Goal: Task Accomplishment & Management: Use online tool/utility

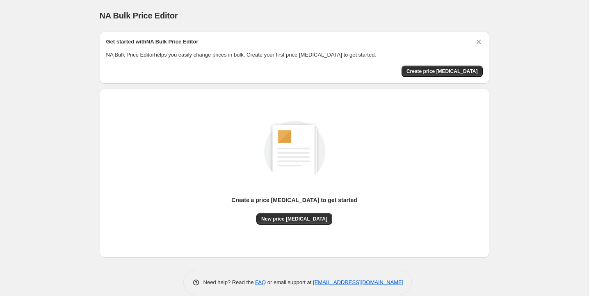
scroll to position [11, 0]
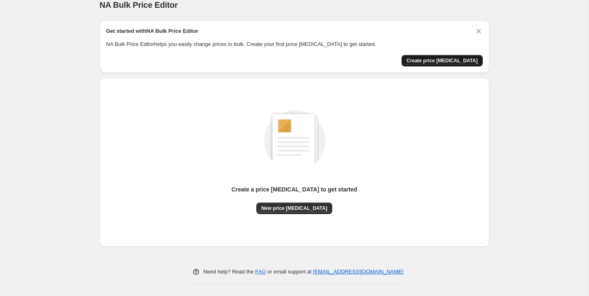
click at [434, 62] on span "Create price [MEDICAL_DATA]" at bounding box center [442, 60] width 71 height 7
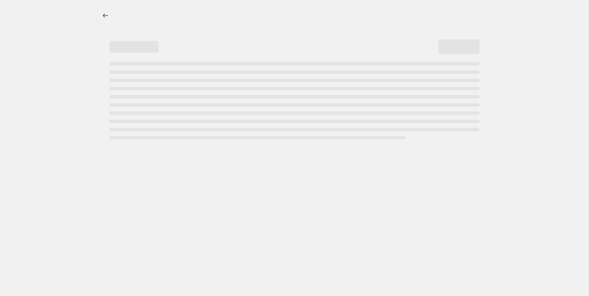
select select "percentage"
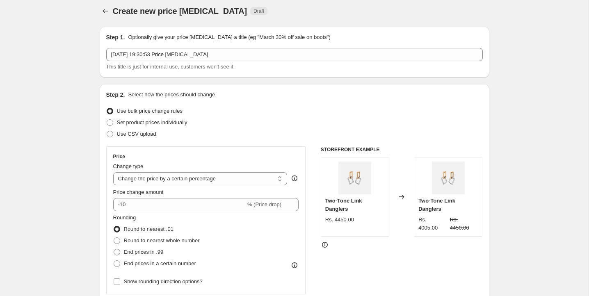
scroll to position [2, 0]
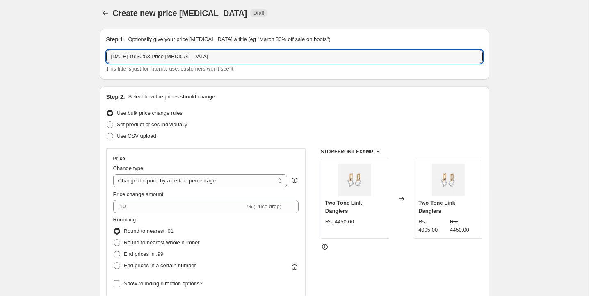
drag, startPoint x: 228, startPoint y: 58, endPoint x: 117, endPoint y: 47, distance: 111.7
click at [117, 47] on div "Step 1. Optionally give your price [MEDICAL_DATA] a title (eg "March 30% off sa…" at bounding box center [294, 54] width 377 height 38
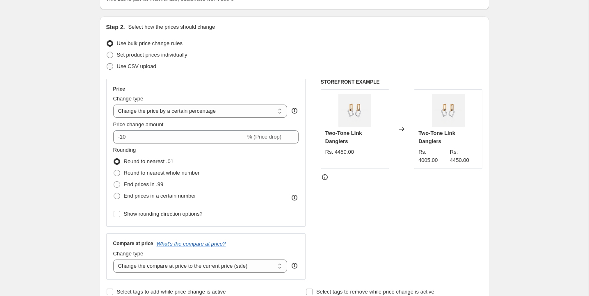
scroll to position [84, 0]
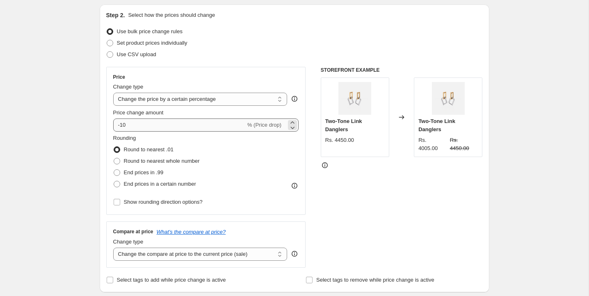
type input "Get 30% off"
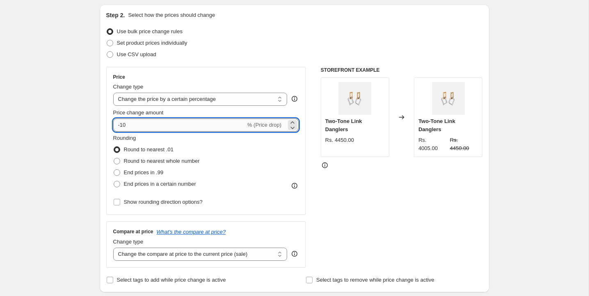
click at [137, 124] on input "-10" at bounding box center [179, 125] width 133 height 13
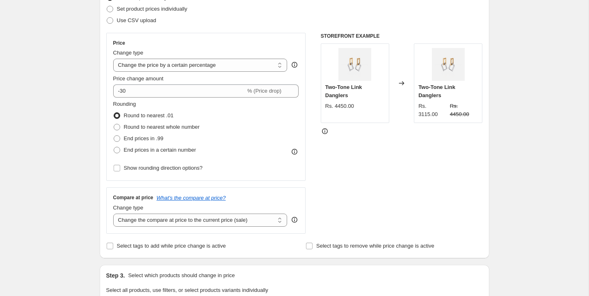
scroll to position [119, 0]
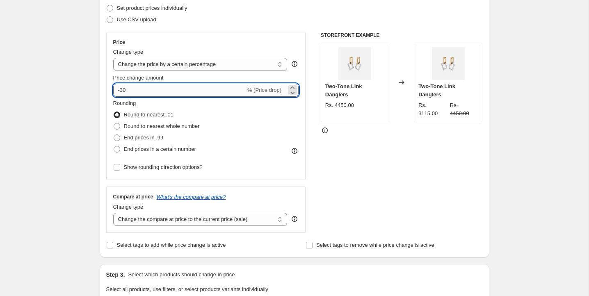
click at [123, 91] on input "-30" at bounding box center [179, 90] width 133 height 13
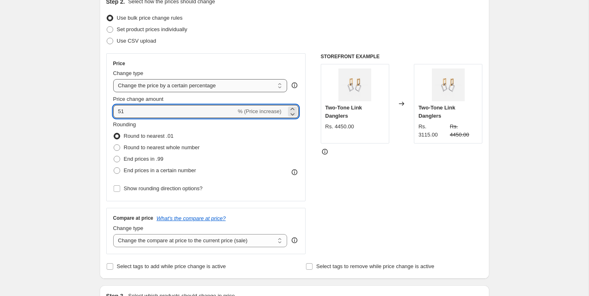
type input "5"
click at [119, 112] on input "20" at bounding box center [174, 111] width 123 height 13
type input "-20"
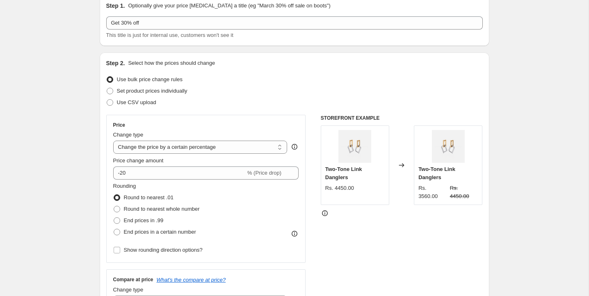
scroll to position [35, 0]
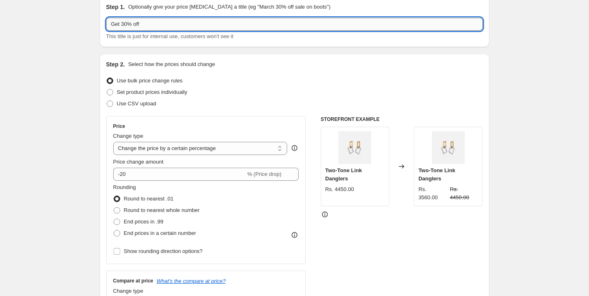
click at [124, 25] on input "Get 30% off" at bounding box center [294, 24] width 377 height 13
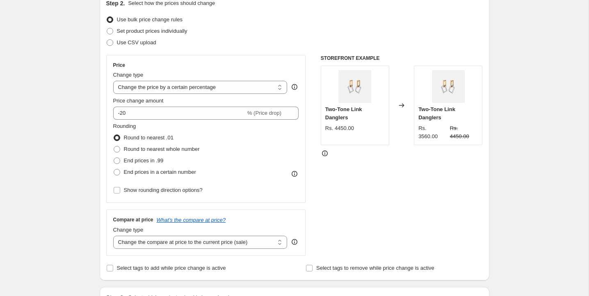
scroll to position [85, 0]
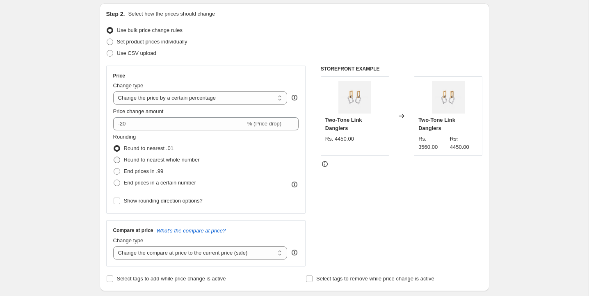
type input "Get 20% off"
click at [119, 160] on span at bounding box center [117, 160] width 7 height 7
click at [114, 157] on input "Round to nearest whole number" at bounding box center [114, 157] width 0 height 0
radio input "true"
click at [117, 146] on span at bounding box center [117, 148] width 7 height 7
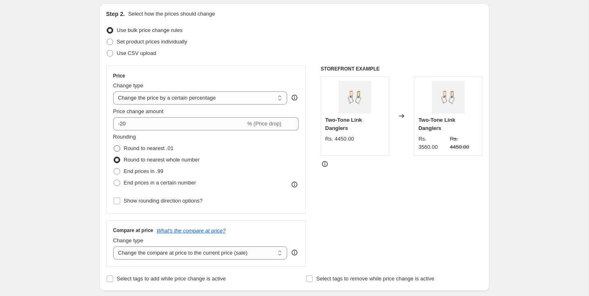
click at [114, 146] on input "Round to nearest .01" at bounding box center [114, 145] width 0 height 0
radio input "true"
click at [117, 158] on span at bounding box center [117, 160] width 7 height 7
click at [114, 157] on input "Round to nearest whole number" at bounding box center [114, 157] width 0 height 0
radio input "true"
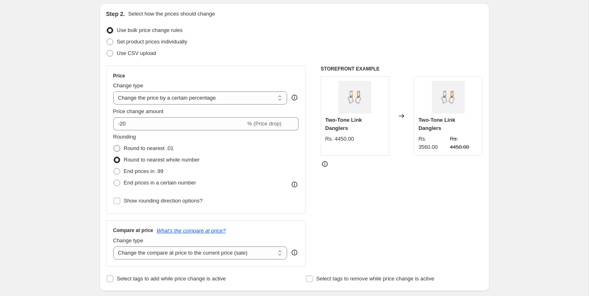
click at [117, 147] on span at bounding box center [117, 148] width 7 height 7
click at [114, 146] on input "Round to nearest .01" at bounding box center [114, 145] width 0 height 0
radio input "true"
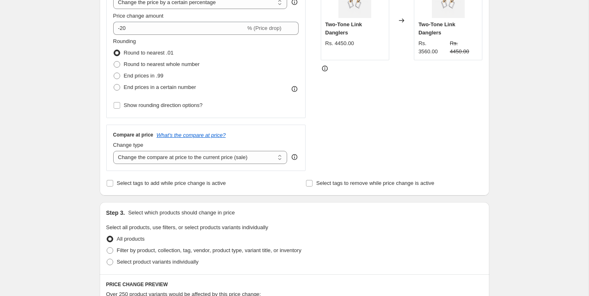
scroll to position [183, 0]
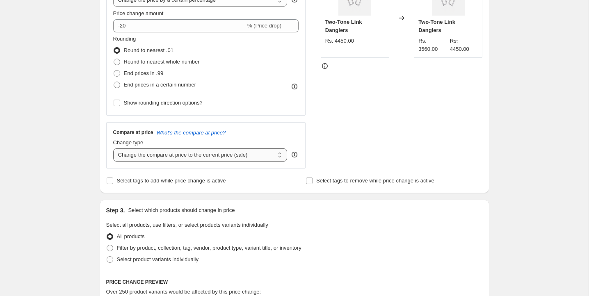
click at [156, 156] on select "Change the compare at price to the current price (sale) Change the compare at p…" at bounding box center [200, 155] width 174 height 13
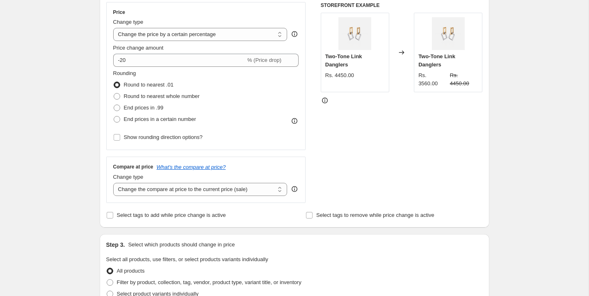
scroll to position [148, 0]
click at [151, 191] on select "Change the compare at price to the current price (sale) Change the compare at p…" at bounding box center [200, 190] width 174 height 13
click at [113, 184] on select "Change the compare at price to the current price (sale) Change the compare at p…" at bounding box center [200, 190] width 174 height 13
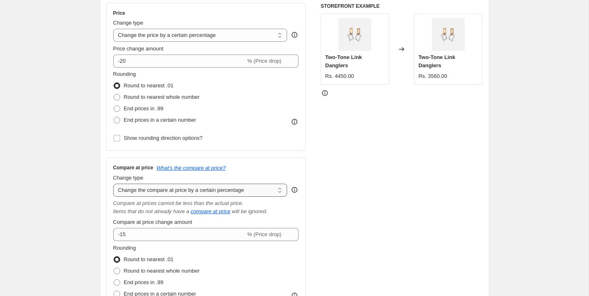
click at [159, 190] on select "Change the compare at price to the current price (sale) Change the compare at p…" at bounding box center [200, 190] width 174 height 13
select select "pp"
click at [113, 184] on select "Change the compare at price to the current price (sale) Change the compare at p…" at bounding box center [200, 190] width 174 height 13
type input "20"
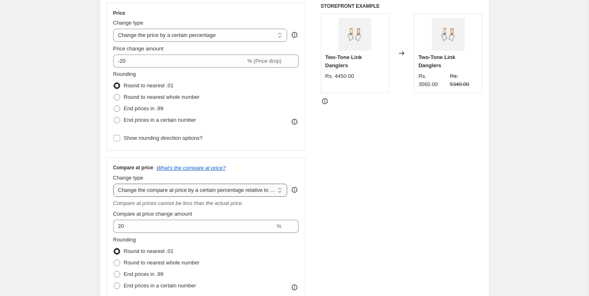
click at [163, 192] on select "Change the compare at price to the current price (sale) Change the compare at p…" at bounding box center [200, 190] width 174 height 13
select select "bp"
click at [113, 184] on select "Change the compare at price to the current price (sale) Change the compare at p…" at bounding box center [200, 190] width 174 height 13
type input "12.00"
click at [158, 189] on select "Change the compare at price to the current price (sale) Change the compare at p…" at bounding box center [200, 190] width 174 height 13
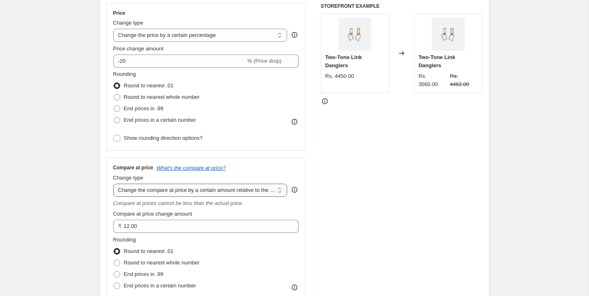
select select "percentage"
click at [113, 184] on select "Change the compare at price to the current price (sale) Change the compare at p…" at bounding box center [200, 190] width 174 height 13
type input "-15"
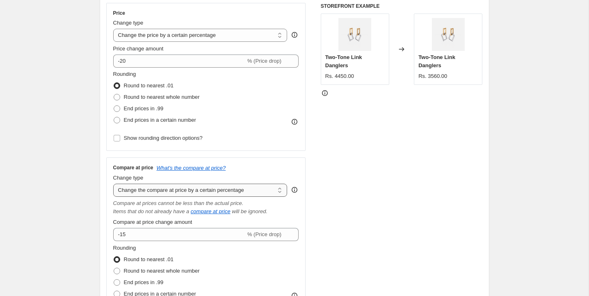
click at [167, 191] on select "Change the compare at price to the current price (sale) Change the compare at p…" at bounding box center [200, 190] width 174 height 13
select select "to"
click at [113, 184] on select "Change the compare at price to the current price (sale) Change the compare at p…" at bounding box center [200, 190] width 174 height 13
type input "80.00"
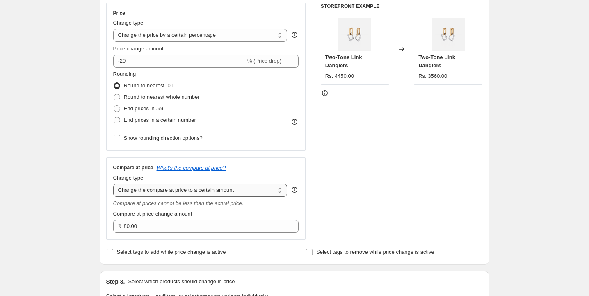
click at [165, 192] on select "Change the compare at price to the current price (sale) Change the compare at p…" at bounding box center [200, 190] width 174 height 13
select select "ep"
click at [113, 184] on select "Change the compare at price to the current price (sale) Change the compare at p…" at bounding box center [200, 190] width 174 height 13
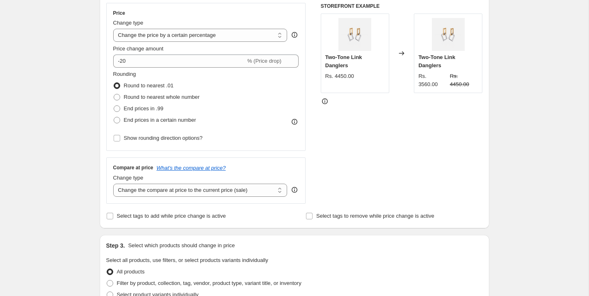
click at [81, 215] on div "Create new price [MEDICAL_DATA]. This page is ready Create new price [MEDICAL_D…" at bounding box center [294, 262] width 589 height 820
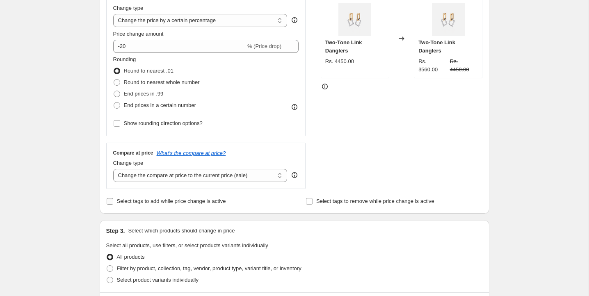
click at [111, 203] on label "Select tags to add while price change is active" at bounding box center [166, 201] width 120 height 11
click at [111, 203] on input "Select tags to add while price change is active" at bounding box center [110, 201] width 7 height 7
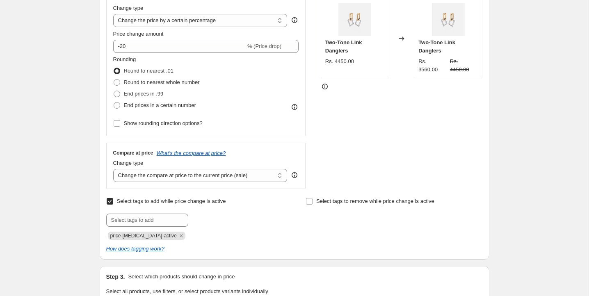
click at [111, 203] on label "Select tags to add while price change is active" at bounding box center [166, 201] width 120 height 11
click at [111, 203] on input "Select tags to add while price change is active" at bounding box center [110, 201] width 7 height 7
checkbox input "false"
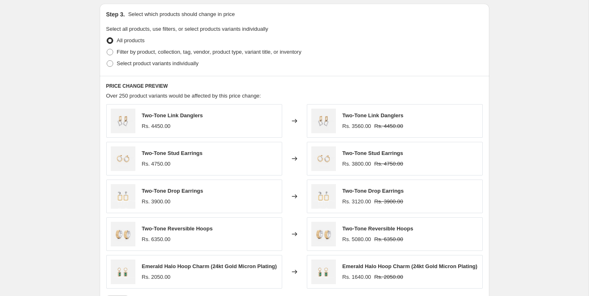
scroll to position [379, 0]
click at [110, 53] on span at bounding box center [110, 53] width 7 height 7
click at [107, 50] on input "Filter by product, collection, tag, vendor, product type, variant title, or inv…" at bounding box center [107, 50] width 0 height 0
radio input "true"
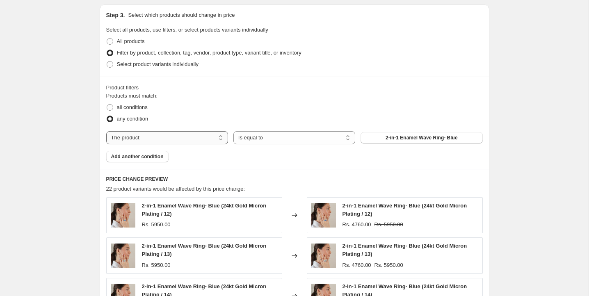
click at [179, 136] on select "The product The product's collection The product's tag The product's vendor The…" at bounding box center [167, 137] width 122 height 13
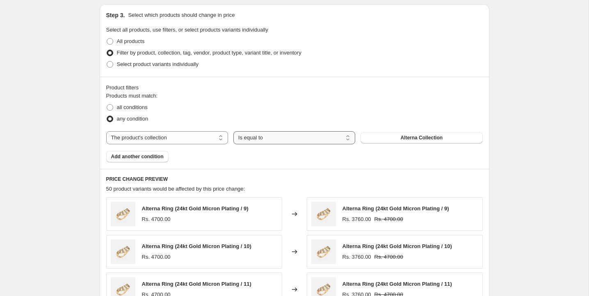
click at [260, 138] on select "Is equal to Is not equal to" at bounding box center [294, 137] width 122 height 13
click at [380, 138] on button "Alterna Collection" at bounding box center [422, 137] width 122 height 11
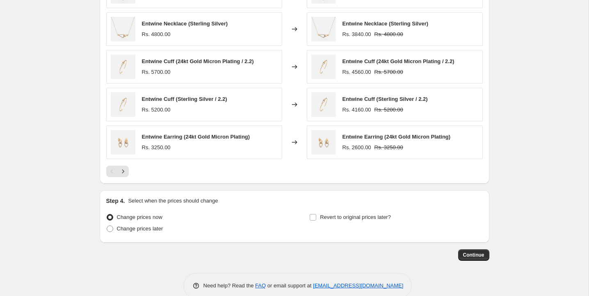
scroll to position [612, 0]
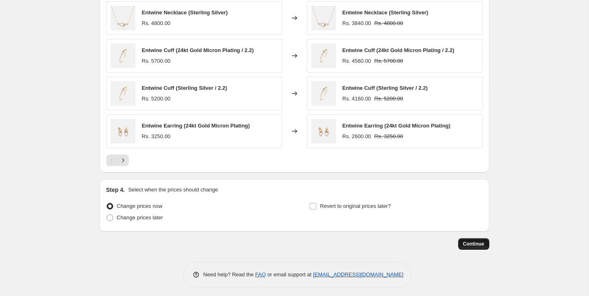
click at [482, 241] on span "Continue" at bounding box center [473, 244] width 21 height 7
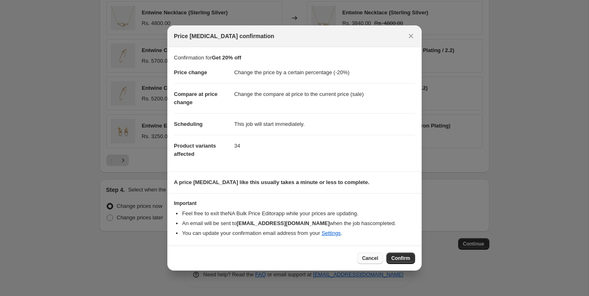
click at [367, 261] on span "Cancel" at bounding box center [370, 258] width 16 height 7
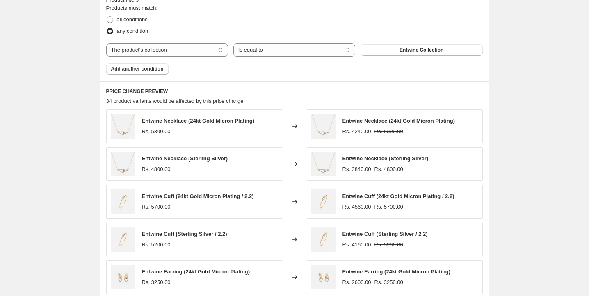
scroll to position [460, 0]
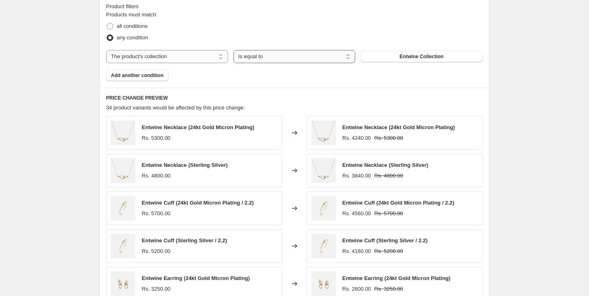
click at [334, 50] on select "Is equal to Is not equal to" at bounding box center [294, 56] width 122 height 13
click at [210, 54] on select "The product The product's collection The product's tag The product's vendor The…" at bounding box center [167, 56] width 122 height 13
click at [106, 50] on select "The product The product's collection The product's tag The product's vendor The…" at bounding box center [167, 56] width 122 height 13
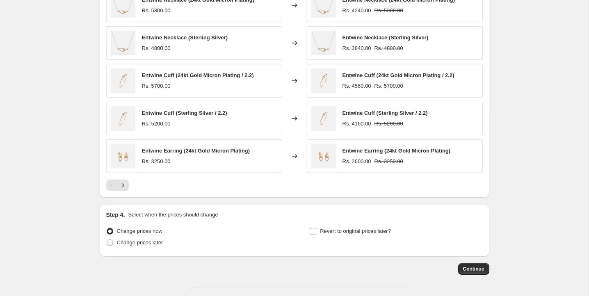
scroll to position [601, 0]
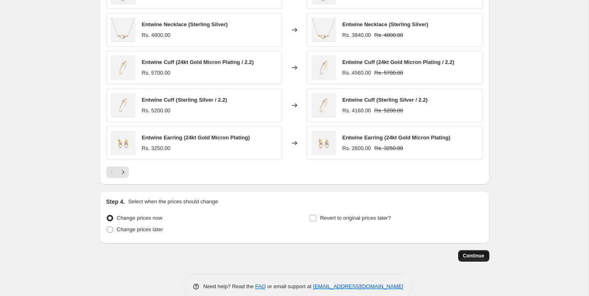
click at [469, 253] on span "Continue" at bounding box center [473, 256] width 21 height 7
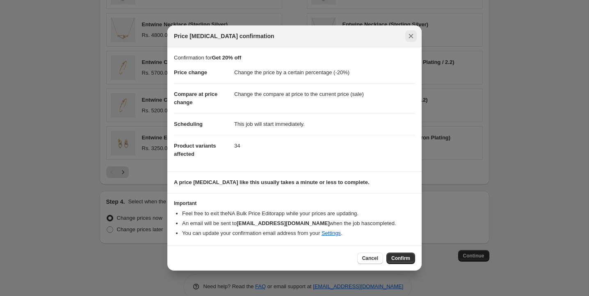
click at [409, 37] on icon "Close" at bounding box center [411, 36] width 8 height 8
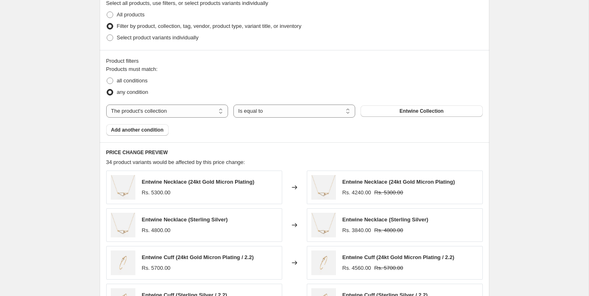
scroll to position [398, 0]
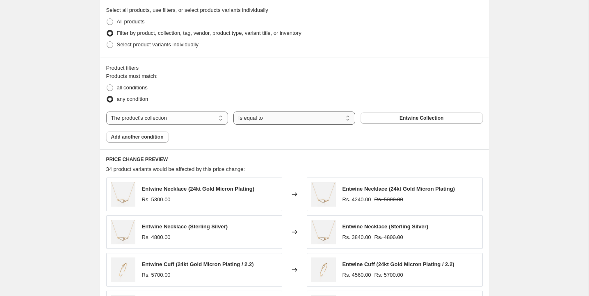
click at [265, 115] on select "Is equal to Is not equal to" at bounding box center [294, 118] width 122 height 13
click at [246, 112] on select "Is equal to Is not equal to" at bounding box center [294, 118] width 122 height 13
click at [218, 118] on select "The product The product's collection The product's tag The product's vendor The…" at bounding box center [167, 118] width 122 height 13
click at [106, 112] on select "The product The product's collection The product's tag The product's vendor The…" at bounding box center [167, 118] width 122 height 13
click at [236, 118] on select "Is equal to Is not equal to" at bounding box center [294, 118] width 122 height 13
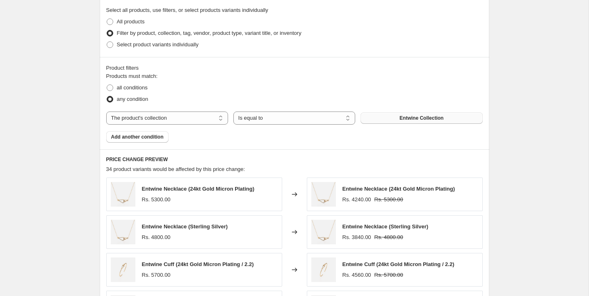
click at [376, 119] on button "Entwine Collection" at bounding box center [422, 117] width 122 height 11
click at [216, 117] on select "The product The product's collection The product's tag The product's vendor The…" at bounding box center [167, 118] width 122 height 13
select select "product"
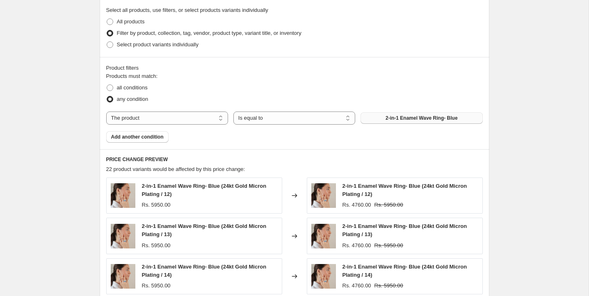
click at [388, 115] on span "2-in-1 Enamel Wave Ring- Blue" at bounding box center [422, 118] width 72 height 7
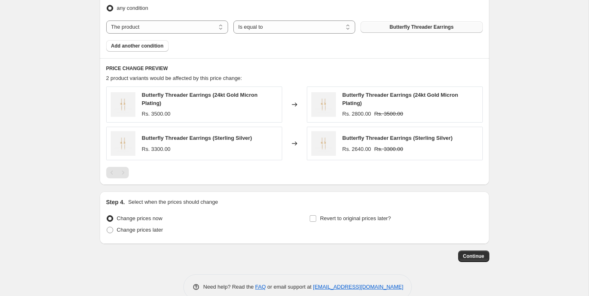
scroll to position [503, 0]
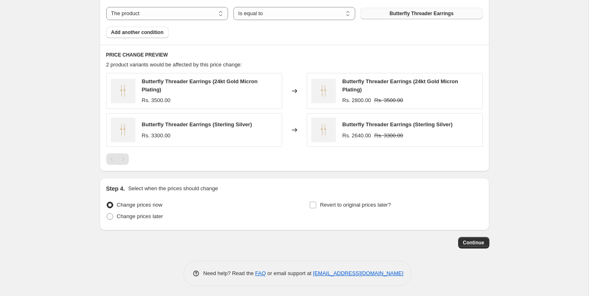
click at [184, 187] on p "Select when the prices should change" at bounding box center [173, 189] width 90 height 8
click at [474, 242] on span "Continue" at bounding box center [473, 243] width 21 height 7
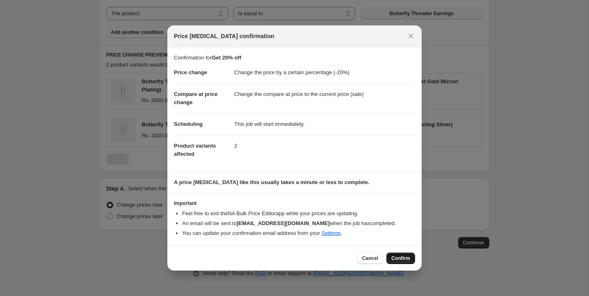
click at [405, 258] on span "Confirm" at bounding box center [400, 258] width 19 height 7
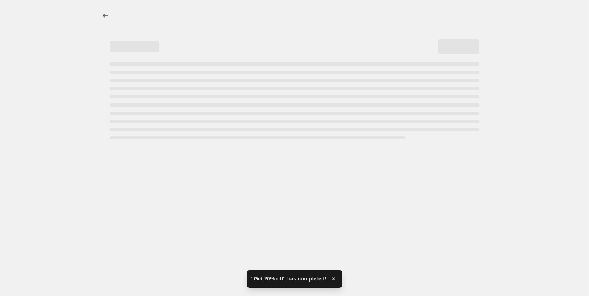
select select "percentage"
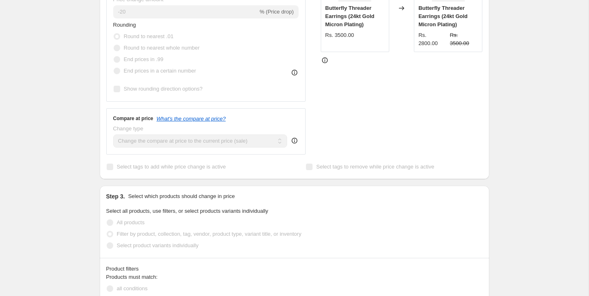
scroll to position [369, 0]
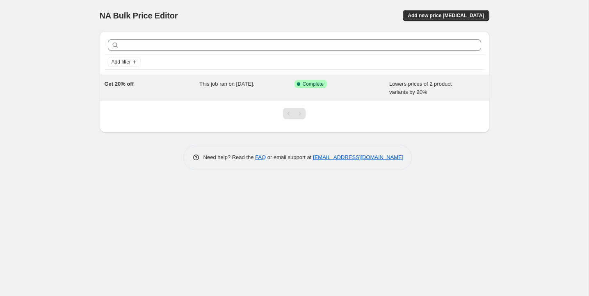
click at [138, 88] on div "Get 20% off" at bounding box center [152, 88] width 95 height 16
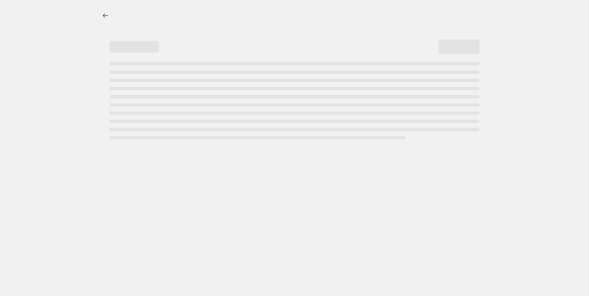
select select "percentage"
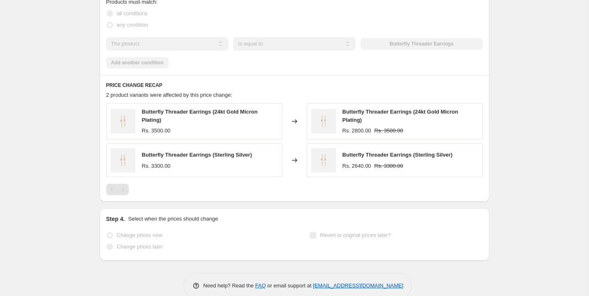
scroll to position [563, 0]
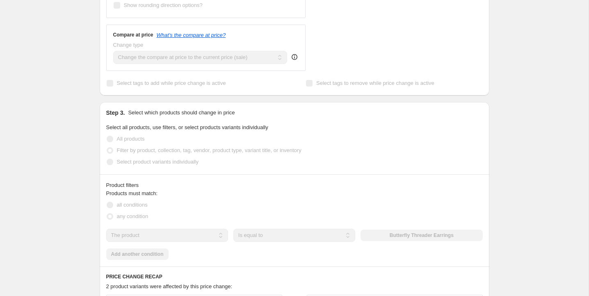
click at [96, 175] on div "Prices changed successfully This job successfully completed on [DATE] 19:36. Th…" at bounding box center [291, 59] width 396 height 787
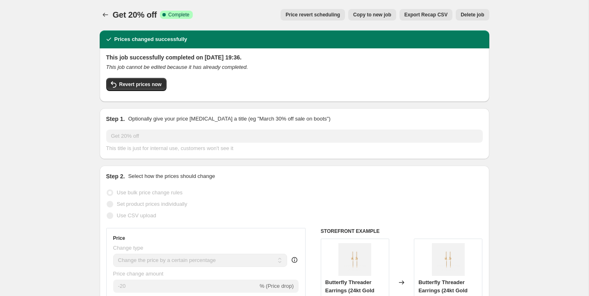
scroll to position [0, 0]
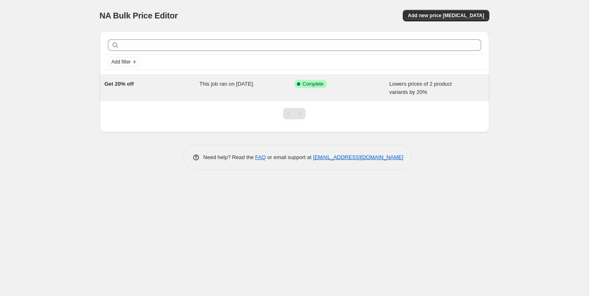
click at [160, 88] on div "Get 20% off" at bounding box center [152, 88] width 95 height 16
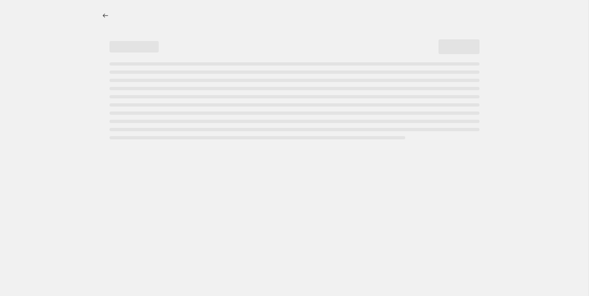
select select "percentage"
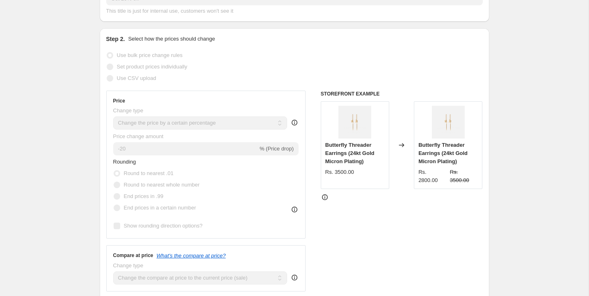
scroll to position [139, 0]
click at [326, 197] on icon at bounding box center [325, 197] width 8 height 8
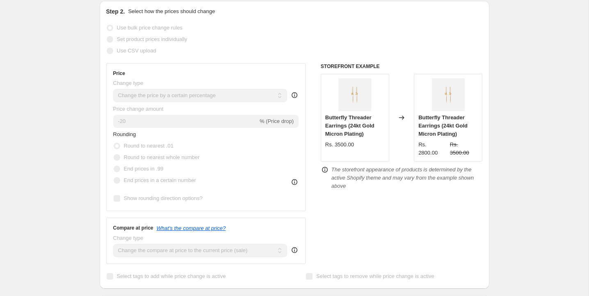
scroll to position [169, 0]
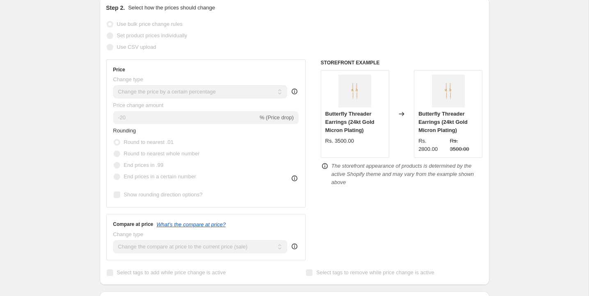
click at [293, 176] on icon at bounding box center [295, 179] width 6 height 6
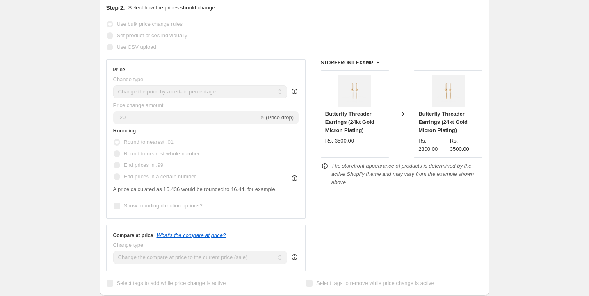
click at [293, 176] on icon at bounding box center [295, 179] width 6 height 6
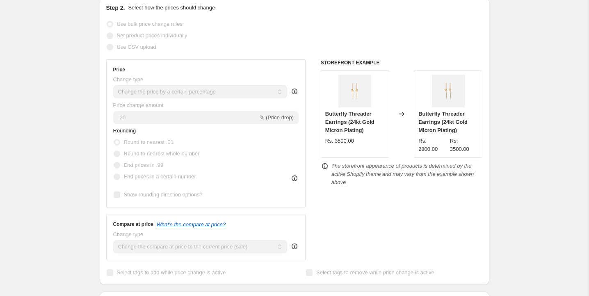
click at [293, 245] on icon at bounding box center [294, 246] width 8 height 8
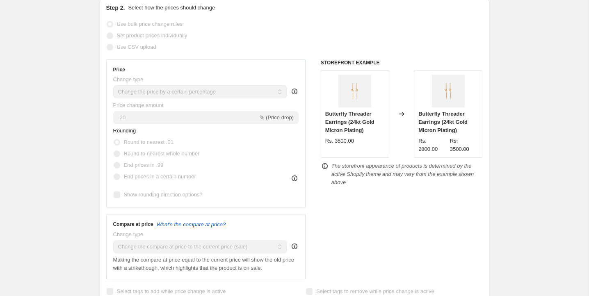
click at [293, 245] on icon at bounding box center [294, 246] width 8 height 8
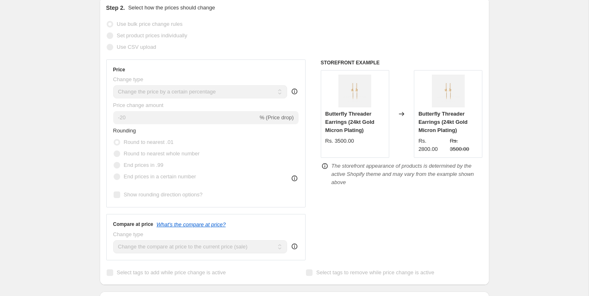
click at [294, 94] on icon at bounding box center [294, 91] width 8 height 8
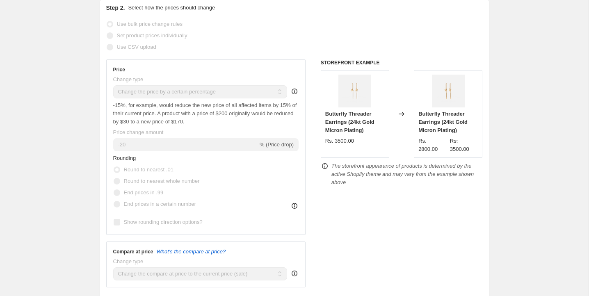
click at [294, 94] on icon at bounding box center [294, 91] width 8 height 8
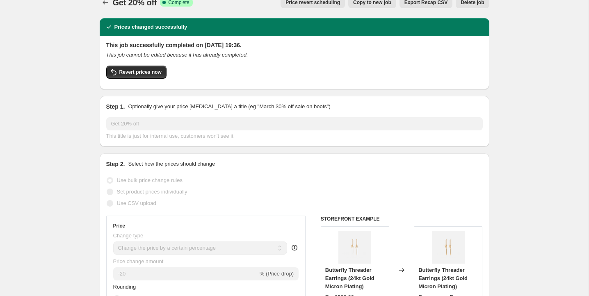
scroll to position [0, 0]
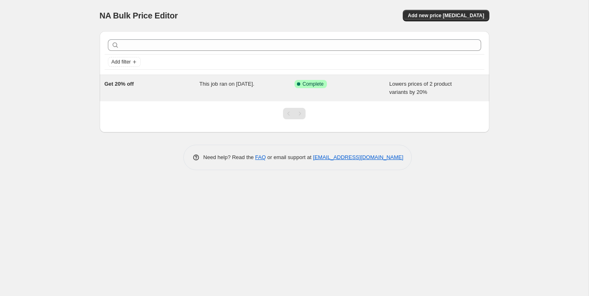
click at [233, 91] on div "This job ran on [DATE]." at bounding box center [246, 88] width 95 height 16
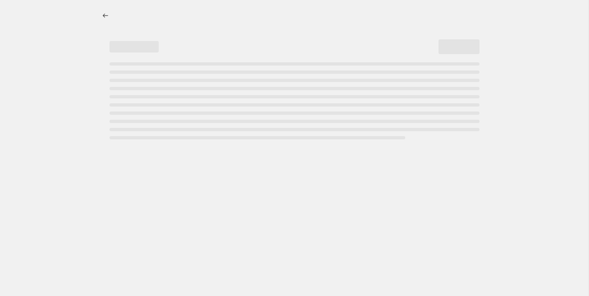
click at [233, 91] on div "Page loading" at bounding box center [295, 100] width 370 height 77
select select "percentage"
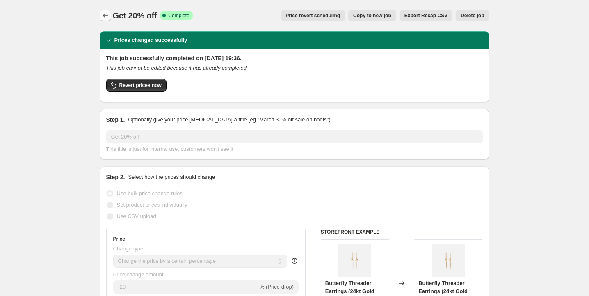
click at [109, 16] on icon "Price change jobs" at bounding box center [105, 15] width 8 height 8
